Goal: Task Accomplishment & Management: Complete application form

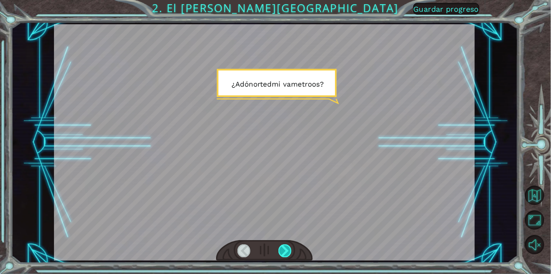
click at [281, 255] on div at bounding box center [285, 251] width 13 height 13
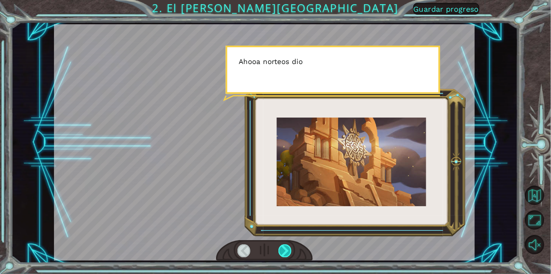
click at [285, 250] on div at bounding box center [285, 251] width 13 height 13
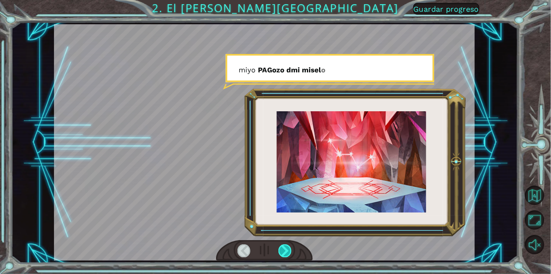
click at [281, 251] on div at bounding box center [285, 251] width 13 height 13
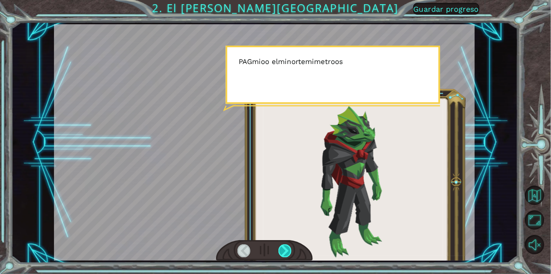
click at [285, 253] on div at bounding box center [285, 251] width 13 height 13
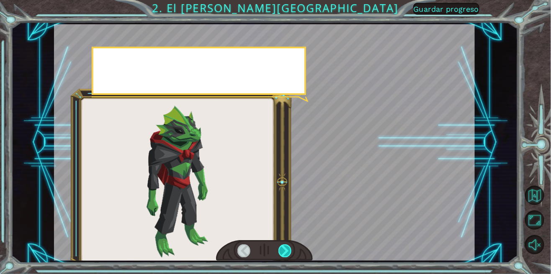
click at [284, 253] on div at bounding box center [285, 251] width 13 height 13
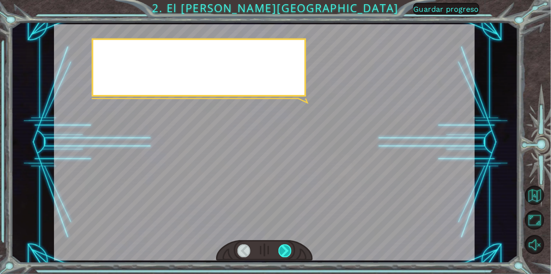
click at [282, 251] on div at bounding box center [285, 251] width 13 height 13
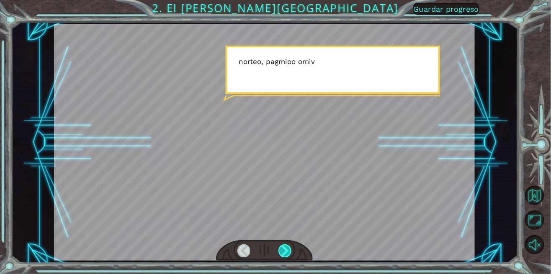
click at [282, 251] on div at bounding box center [285, 251] width 13 height 13
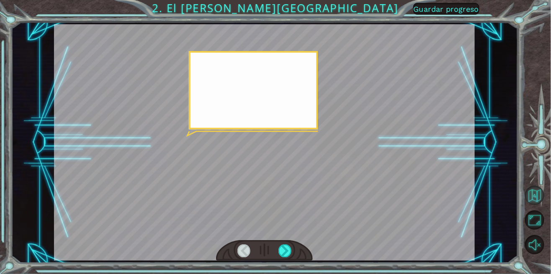
click at [536, 205] on button "Volver al mapa" at bounding box center [534, 195] width 19 height 19
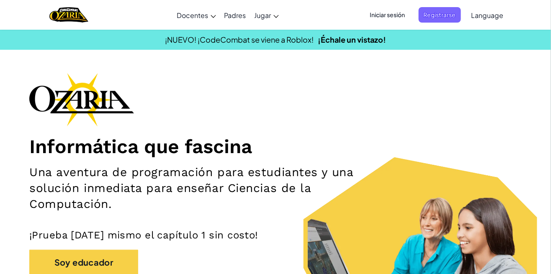
click at [283, 250] on div "Soy educador" at bounding box center [275, 267] width 493 height 34
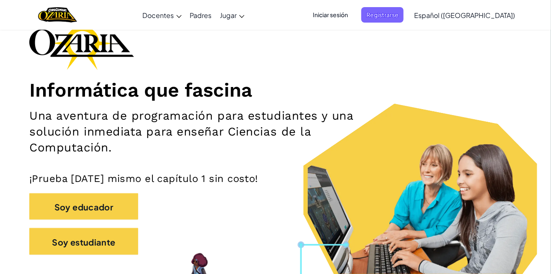
scroll to position [76, 0]
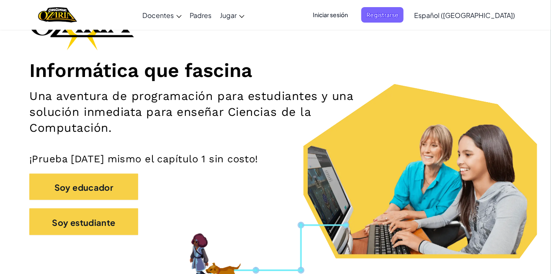
click at [348, 10] on font "Iniciar sesión" at bounding box center [330, 14] width 35 height 9
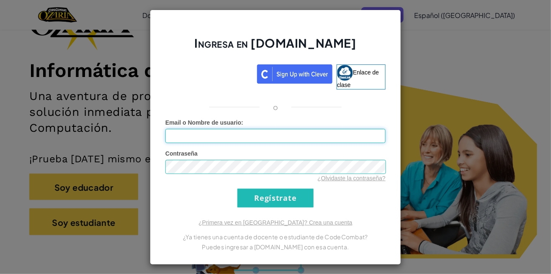
type input "[EMAIL_ADDRESS][DOMAIN_NAME]"
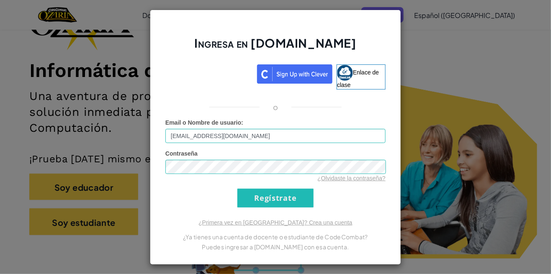
click at [237, 189] on input "Regístrate" at bounding box center [275, 198] width 76 height 19
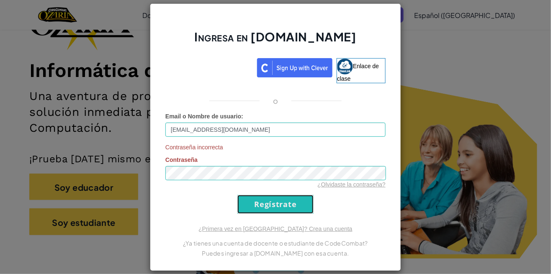
click at [294, 212] on input "Regístrate" at bounding box center [275, 204] width 76 height 19
click at [421, 146] on div "Ingresa en [DOMAIN_NAME] Enlace de clase o Email o Nombre de usuario : [EMAIL_A…" at bounding box center [275, 137] width 551 height 274
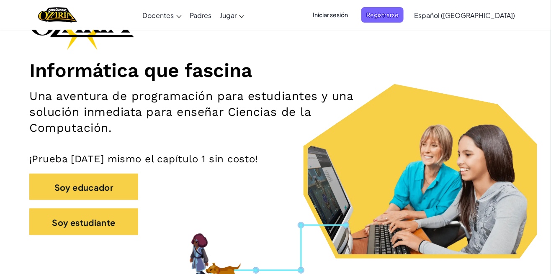
click at [352, 20] on span "Iniciar sesión" at bounding box center [330, 14] width 45 height 15
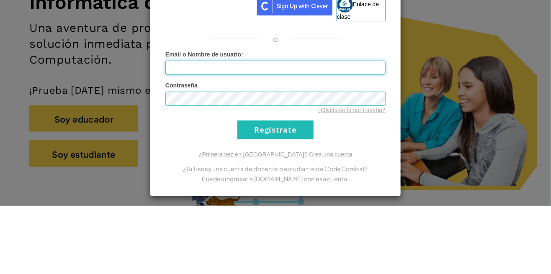
type input "[EMAIL_ADDRESS][DOMAIN_NAME]"
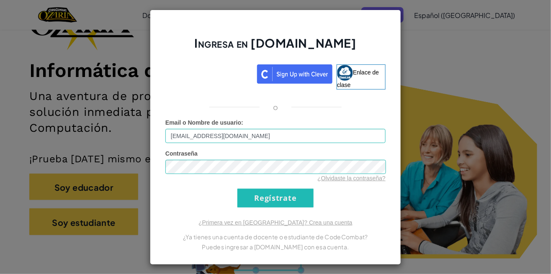
click at [412, 135] on div "Ingresa en [DOMAIN_NAME] Enlace de clase o Error desconocido. Email o Nombre de…" at bounding box center [275, 137] width 551 height 274
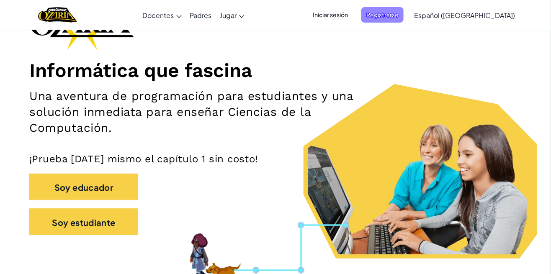
click at [399, 12] on font "Registrarse" at bounding box center [382, 15] width 32 height 8
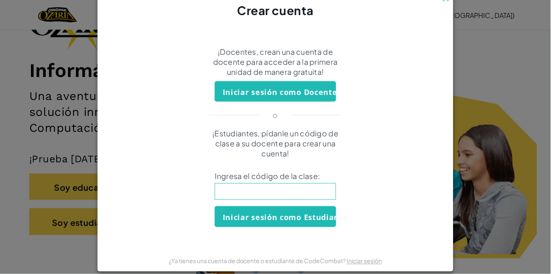
click at [516, 136] on div "Crear cuenta ¡Docentes, crean una cuenta de docente para acceder a la primera u…" at bounding box center [275, 137] width 551 height 274
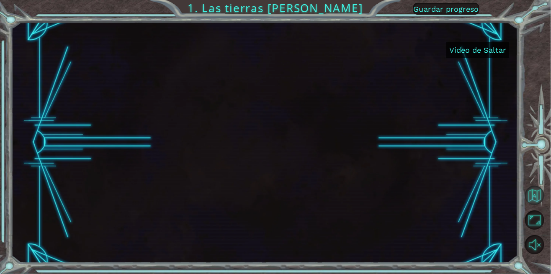
click at [534, 205] on button "Volver al mapa" at bounding box center [534, 195] width 19 height 19
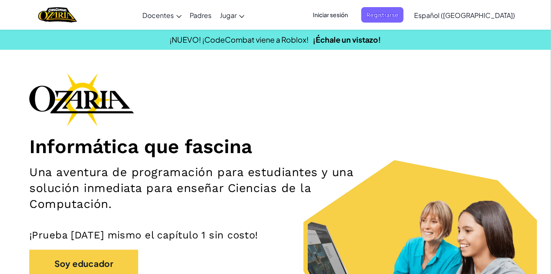
click at [348, 14] on font "Iniciar sesión" at bounding box center [330, 15] width 35 height 8
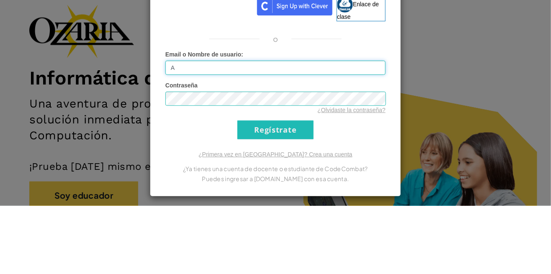
type input "[EMAIL_ADDRESS][DOMAIN_NAME]"
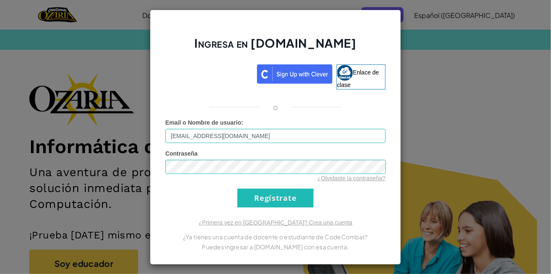
click at [389, 217] on div "Ingresa en [DOMAIN_NAME] Enlace de clase o Error desconocido. Email o Nombre de…" at bounding box center [275, 137] width 251 height 255
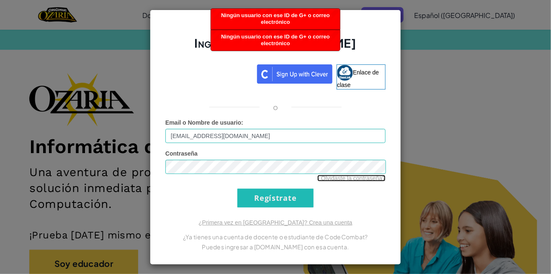
click at [337, 176] on font "¿Olvidaste la contraseña?" at bounding box center [351, 178] width 68 height 7
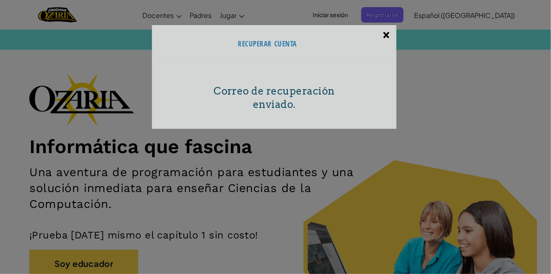
click at [389, 31] on font "×" at bounding box center [386, 35] width 7 height 14
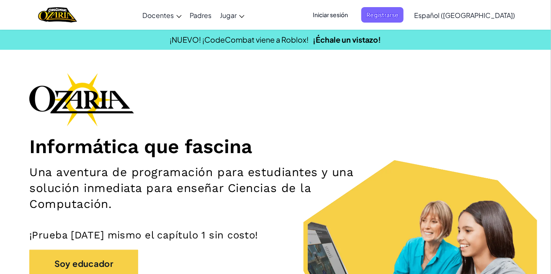
click at [353, 9] on span "Iniciar sesión" at bounding box center [330, 14] width 45 height 15
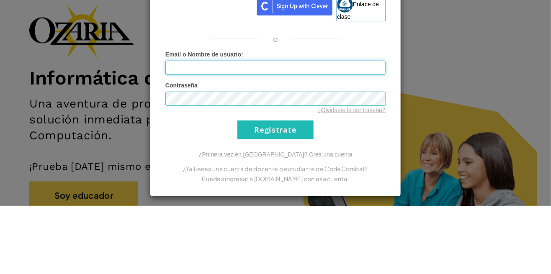
type input "al07210781@tecmilenio.mx"
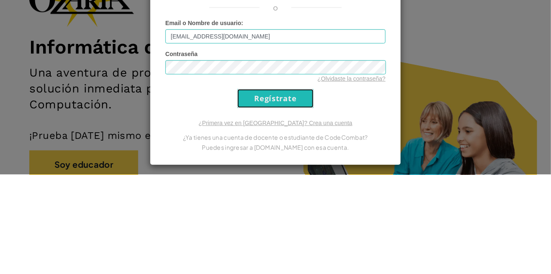
click at [305, 189] on input "Regístrate" at bounding box center [275, 198] width 76 height 19
